Goal: Entertainment & Leisure: Consume media (video, audio)

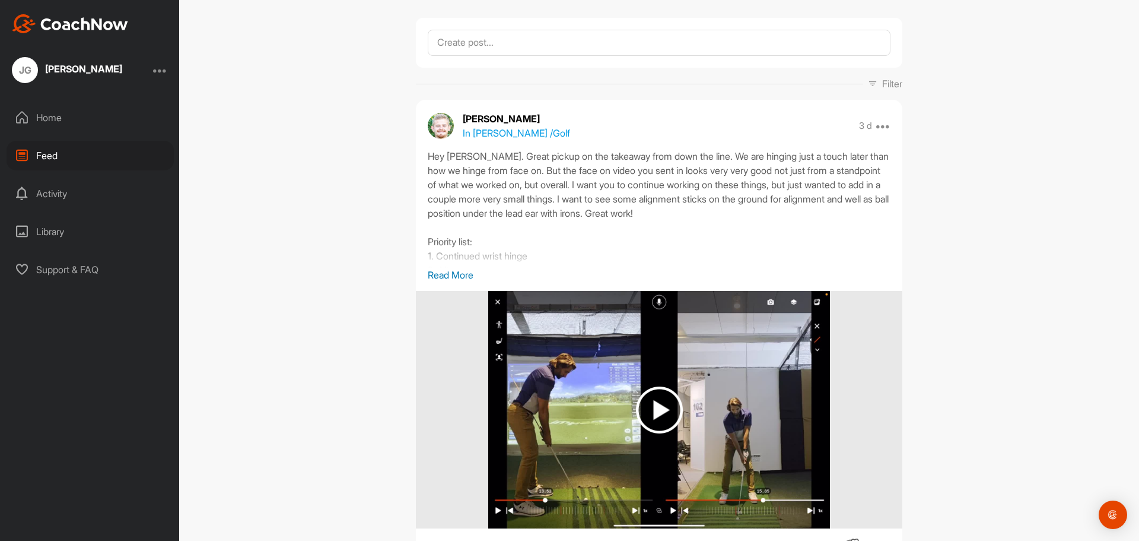
scroll to position [119, 0]
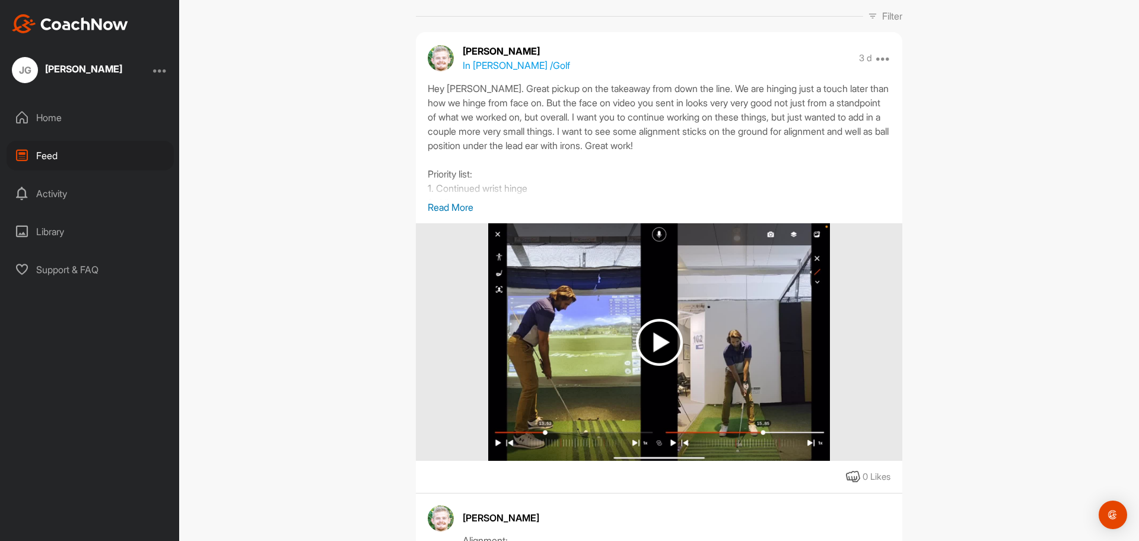
click at [656, 343] on img at bounding box center [659, 342] width 47 height 47
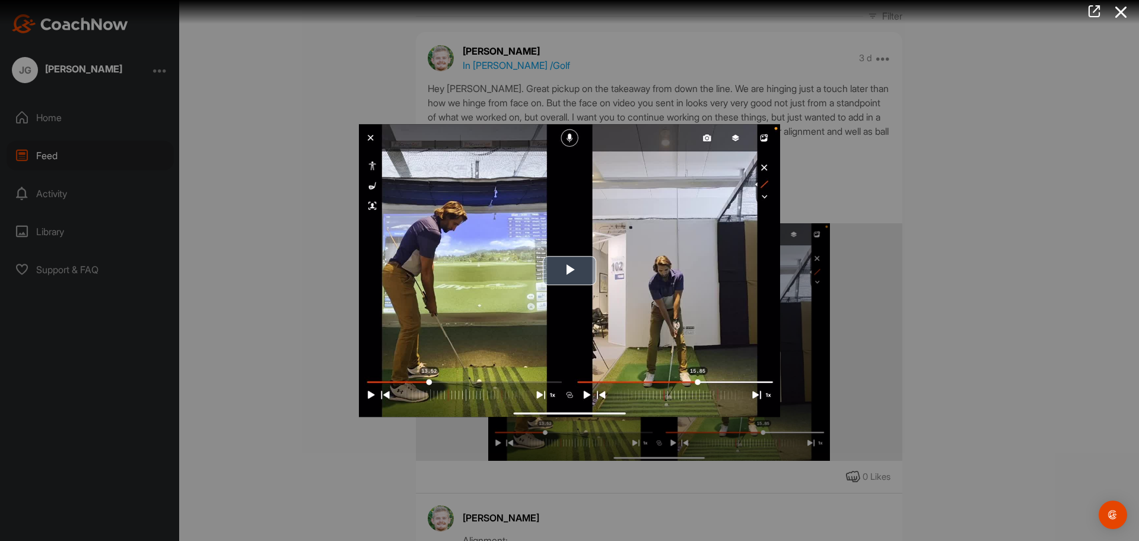
click at [570, 270] on span "Video Player" at bounding box center [570, 270] width 0 height 0
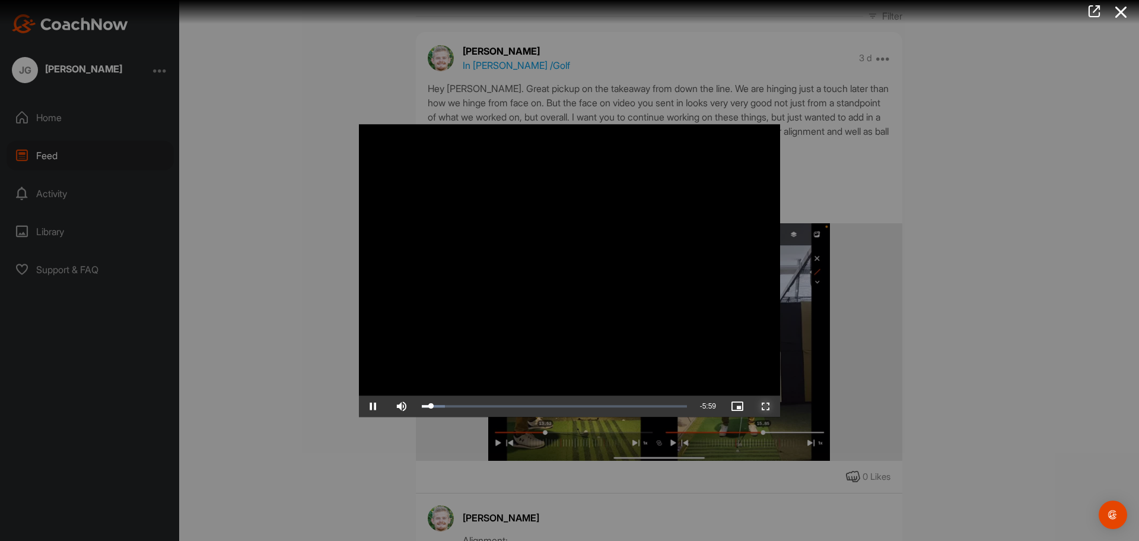
click at [767, 406] on span "Video Player" at bounding box center [766, 406] width 28 height 0
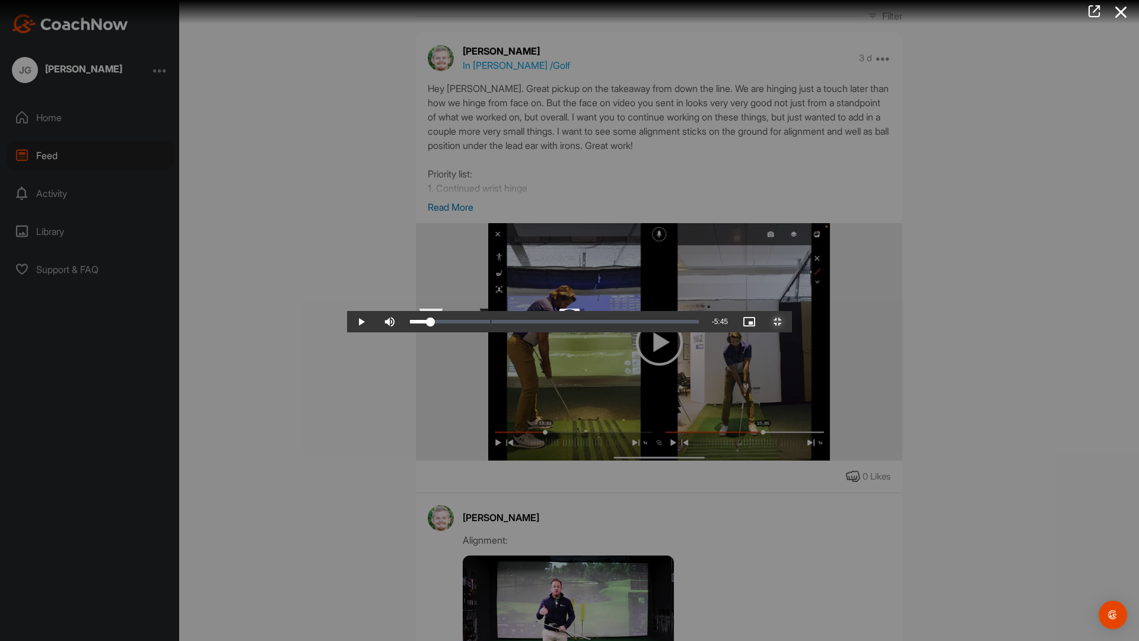
click at [410, 323] on div "Loaded : 8.68% 0:30 0:27" at bounding box center [554, 322] width 289 height 4
click at [410, 323] on div "0:33" at bounding box center [423, 322] width 26 height 4
click at [410, 323] on div "Loaded : 8.68% 0:37 0:33" at bounding box center [554, 322] width 289 height 4
click at [404, 332] on div "Loaded : 11.38% 0:48 0:40" at bounding box center [554, 321] width 301 height 21
click at [410, 323] on div "Loaded : 14.35% 0:59 0:51" at bounding box center [554, 322] width 289 height 4
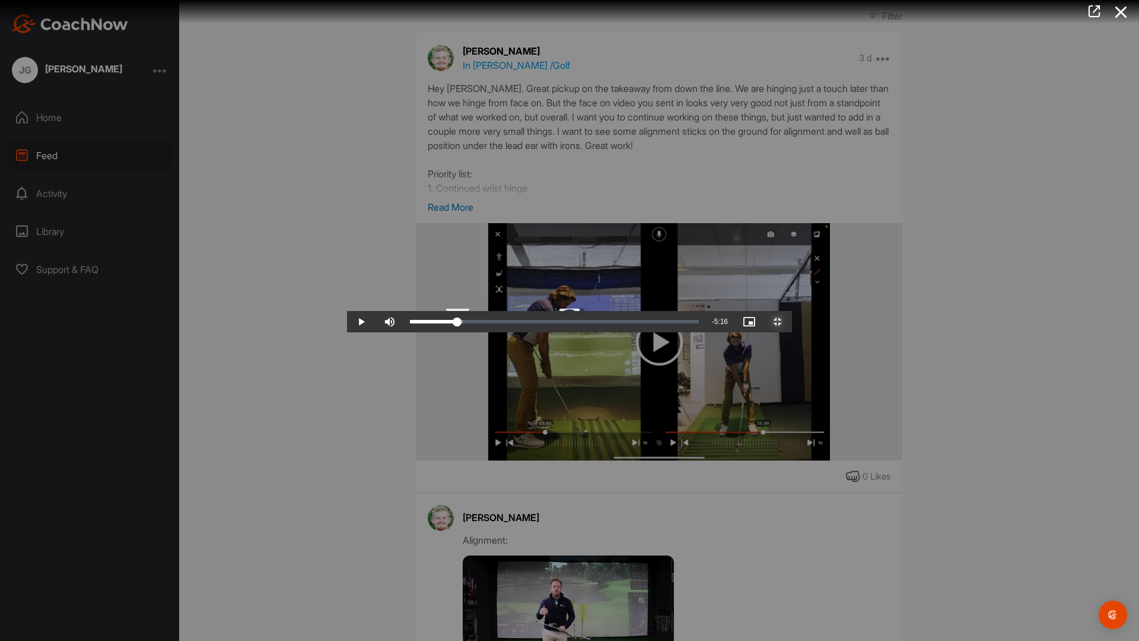
click at [410, 323] on div "1:01" at bounding box center [433, 322] width 47 height 4
click at [410, 323] on div "0:56" at bounding box center [429, 322] width 39 height 4
click at [505, 332] on div "Loaded : 52.97% 2:47 2:42" at bounding box center [554, 321] width 301 height 21
click at [523, 323] on div "Loaded : 52.97% 2:54 2:47" at bounding box center [554, 322] width 289 height 4
click at [792, 322] on span "Video Player" at bounding box center [778, 322] width 28 height 0
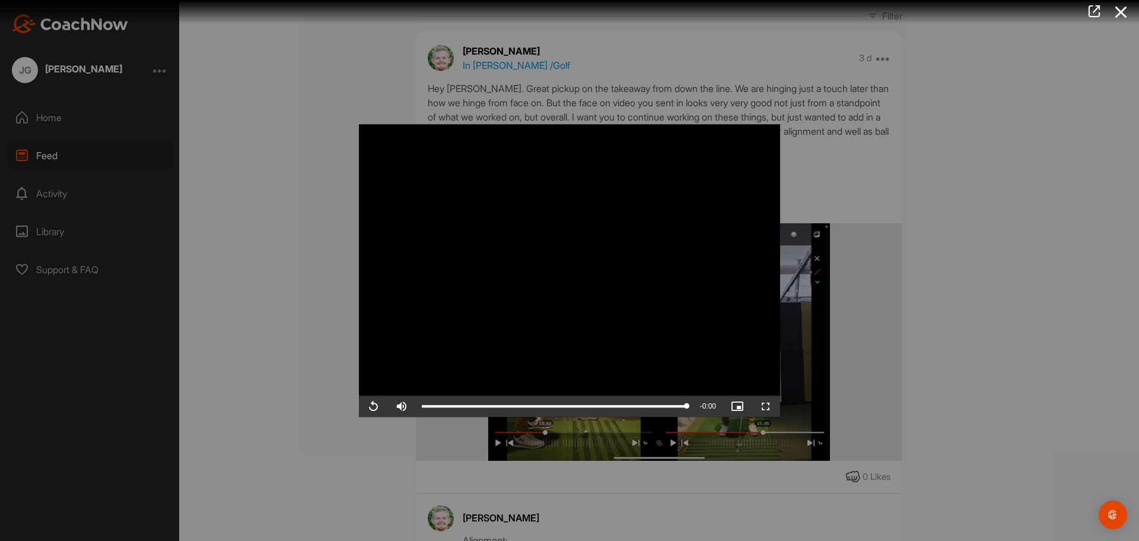
click at [279, 155] on div at bounding box center [569, 270] width 1139 height 541
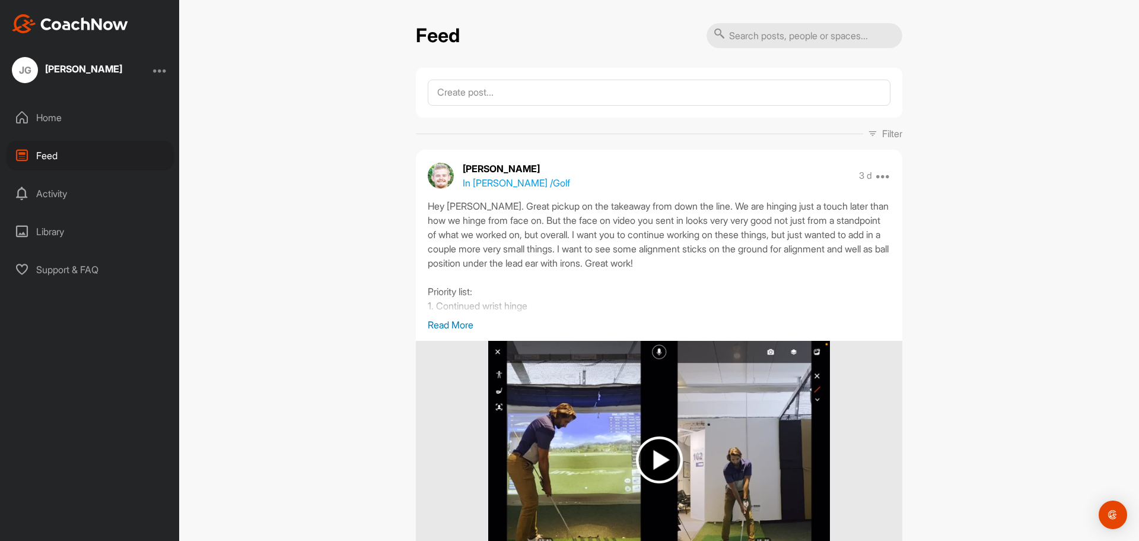
scroll to position [0, 0]
